Goal: Book appointment/travel/reservation

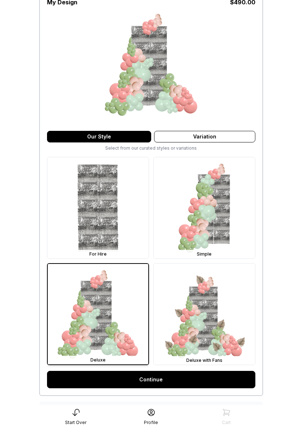
scroll to position [117, 0]
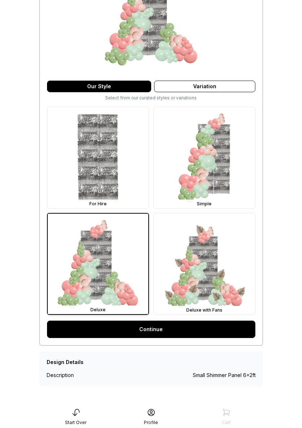
click at [66, 417] on div "Start Over" at bounding box center [75, 416] width 75 height 17
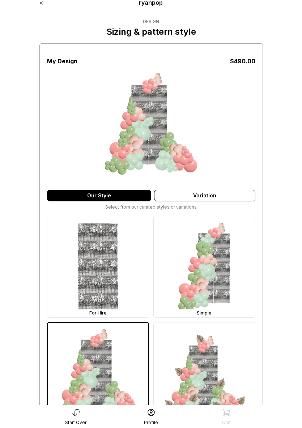
scroll to position [0, 0]
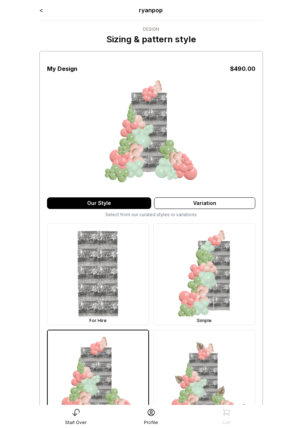
click at [44, 10] on div "< ryanpop" at bounding box center [150, 10] width 223 height 9
click at [41, 9] on link "<" at bounding box center [41, 10] width 4 height 7
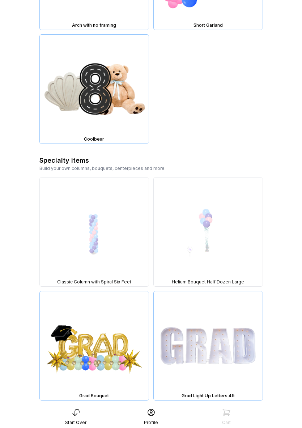
scroll to position [1232, 0]
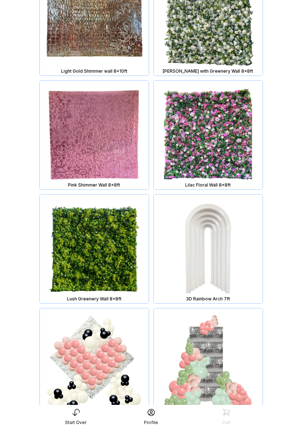
scroll to position [227, 0]
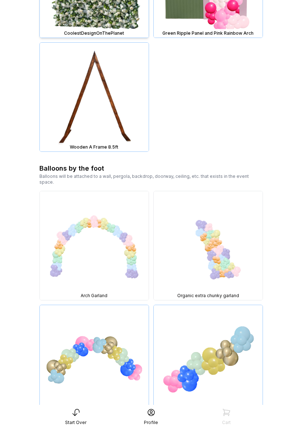
scroll to position [694, 0]
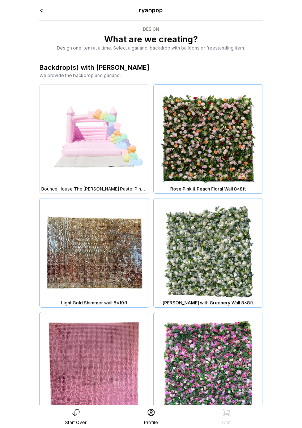
scroll to position [694, 0]
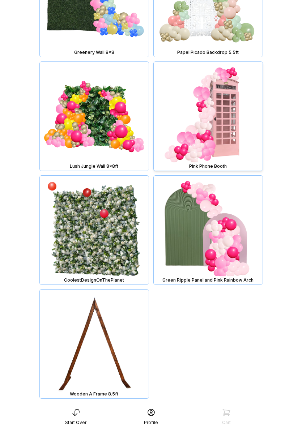
scroll to position [709, 0]
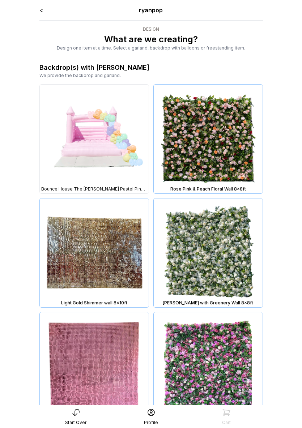
scroll to position [709, 0]
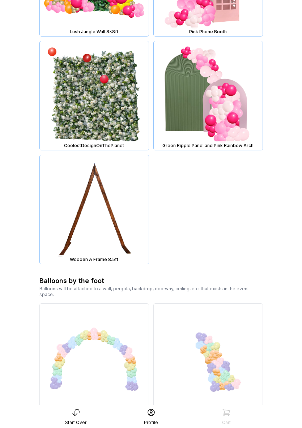
scroll to position [1037, 0]
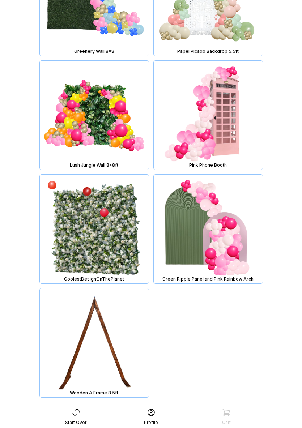
scroll to position [706, 0]
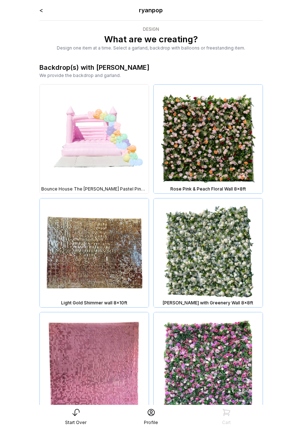
scroll to position [706, 0]
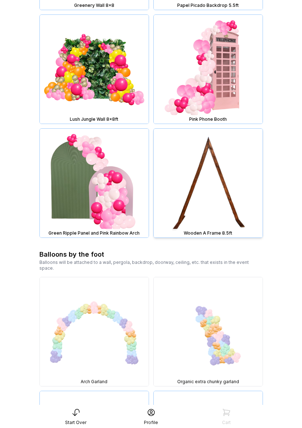
scroll to position [1195, 0]
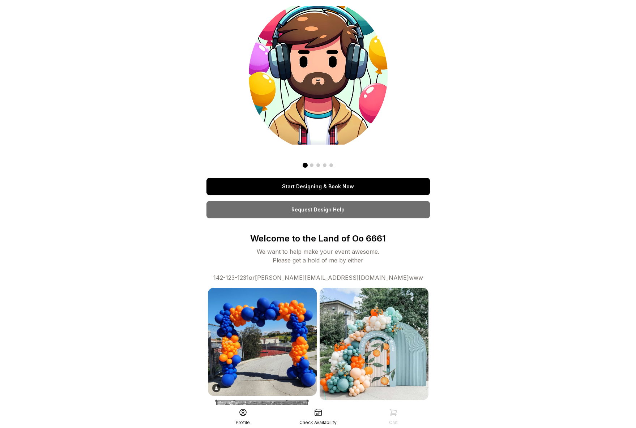
click at [313, 183] on link "Start Designing & Book Now" at bounding box center [317, 186] width 223 height 17
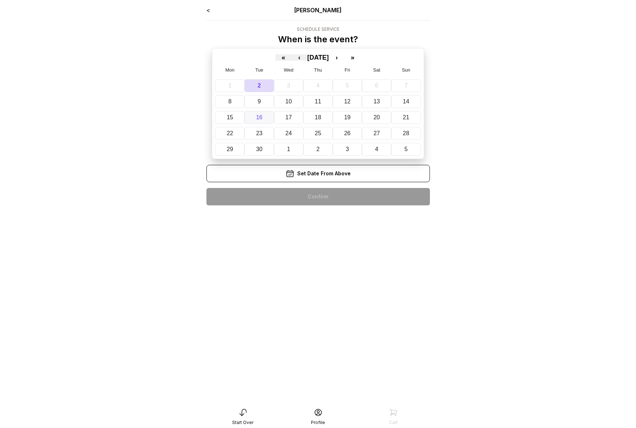
click at [261, 119] on abbr "16" at bounding box center [259, 117] width 7 height 6
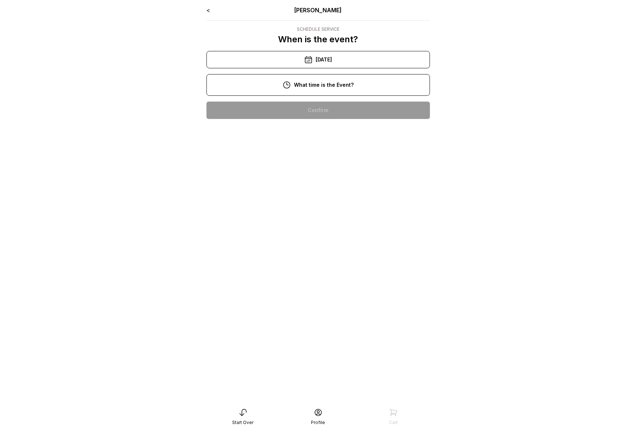
click at [293, 117] on div "10:00 am" at bounding box center [318, 110] width 212 height 17
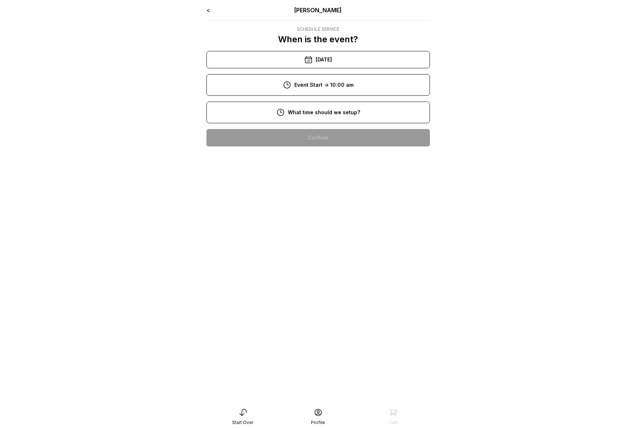
click at [302, 142] on div "8:00 am" at bounding box center [318, 137] width 212 height 17
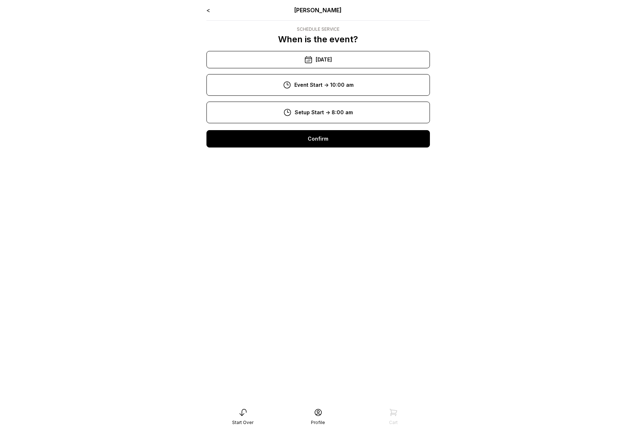
click at [303, 144] on div "Confirm" at bounding box center [317, 138] width 223 height 17
